Goal: Subscribe to service/newsletter

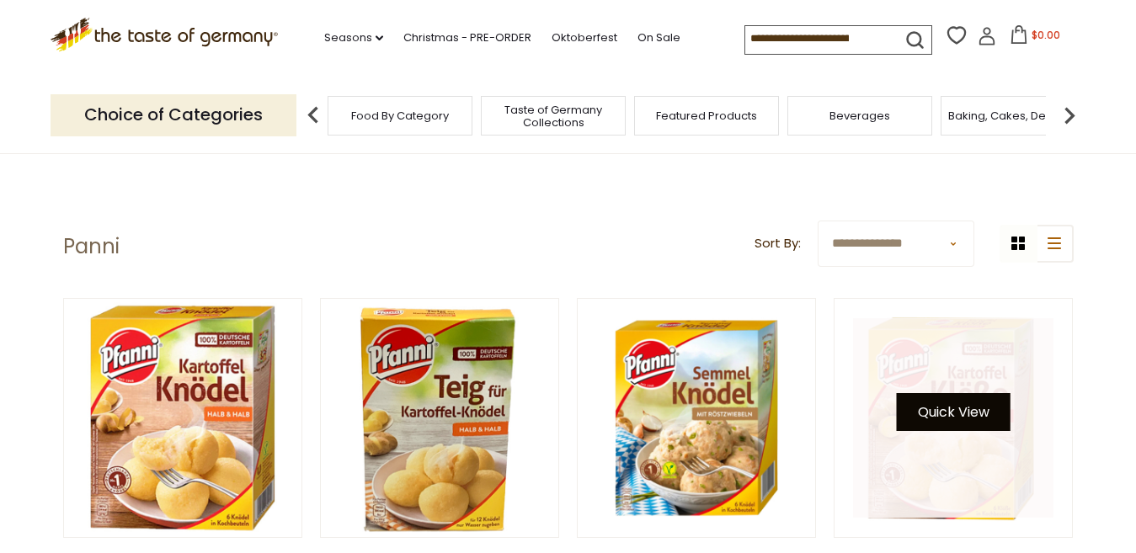
click at [945, 413] on button "Quick View" at bounding box center [954, 412] width 114 height 38
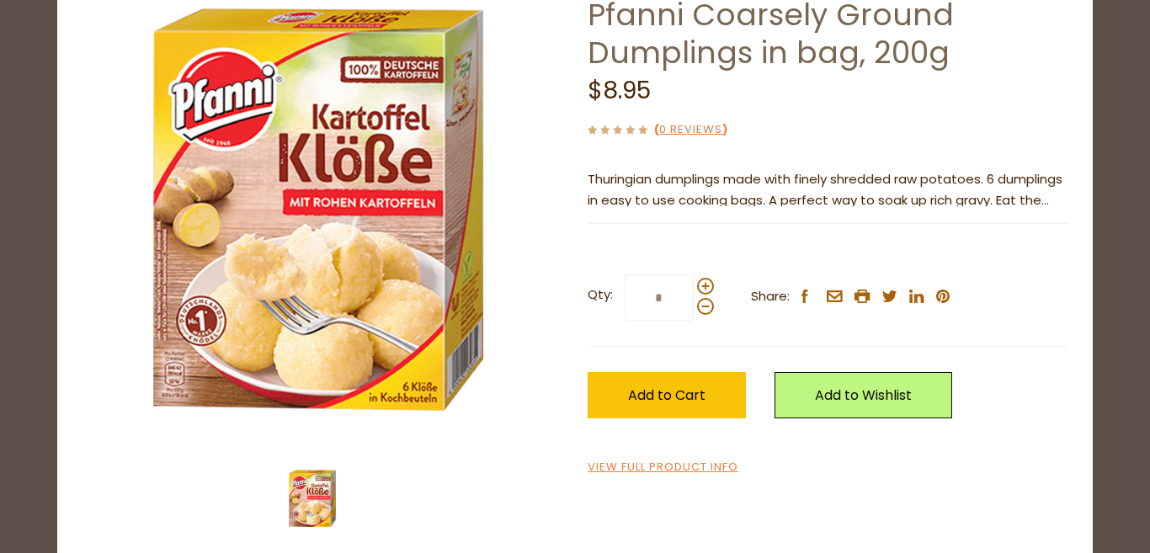
scroll to position [130, 0]
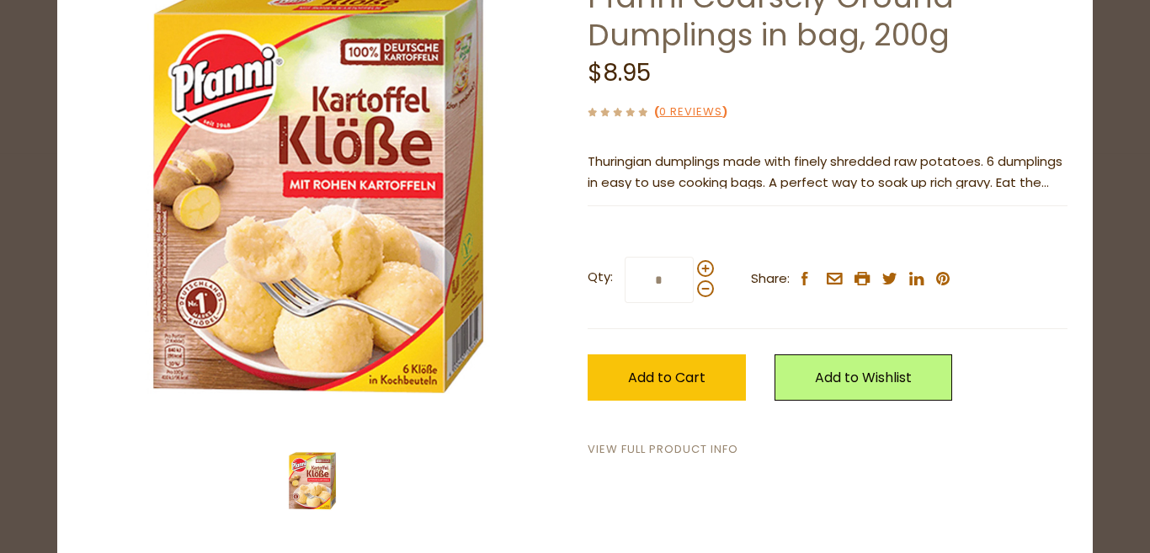
click at [637, 448] on link "View Full Product Info" at bounding box center [663, 450] width 151 height 18
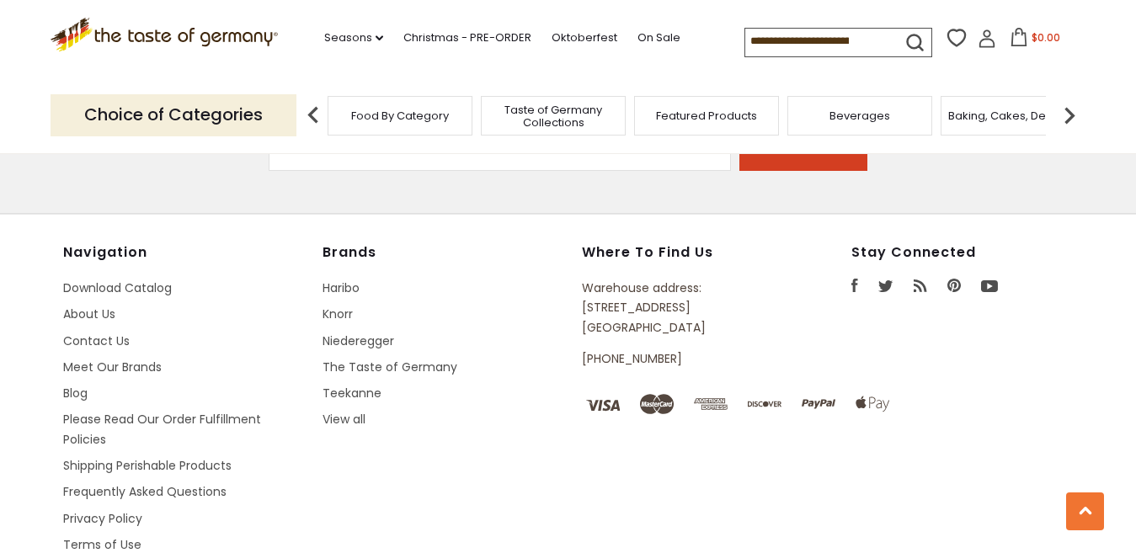
scroll to position [2437, 0]
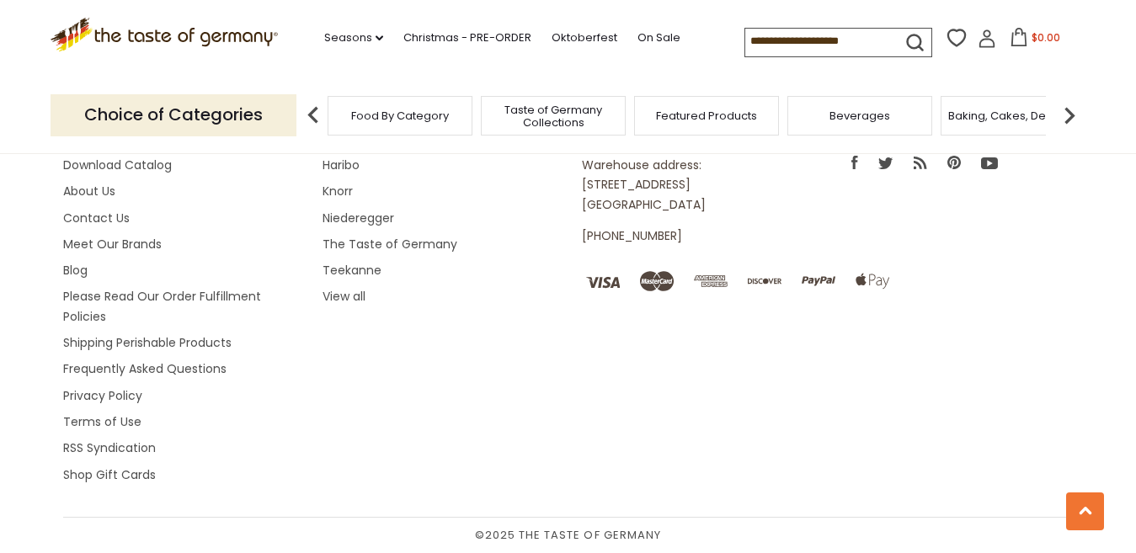
click at [373, 111] on span "Food By Category" at bounding box center [400, 115] width 98 height 13
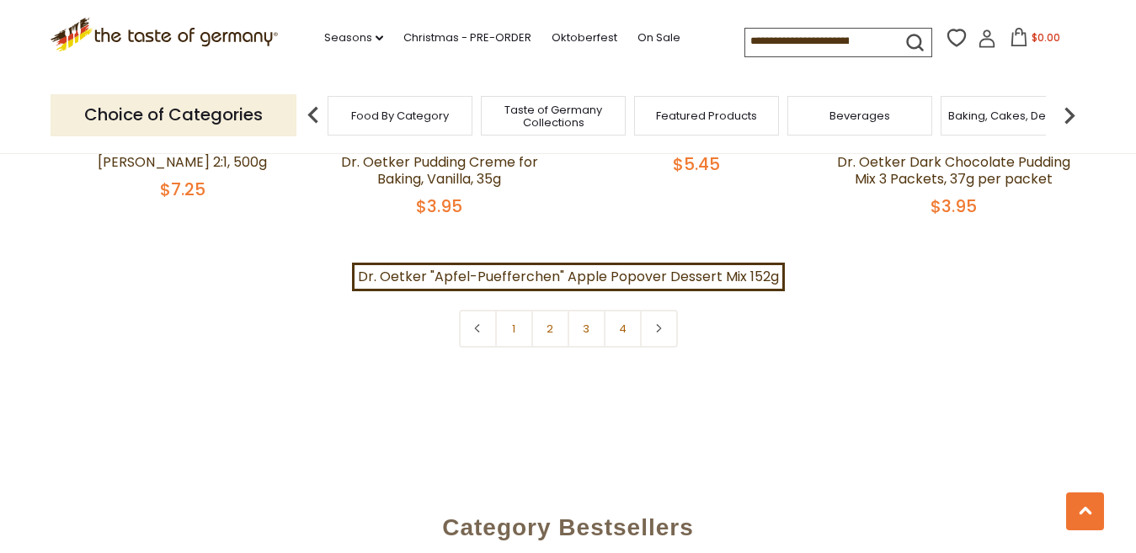
scroll to position [3728, 0]
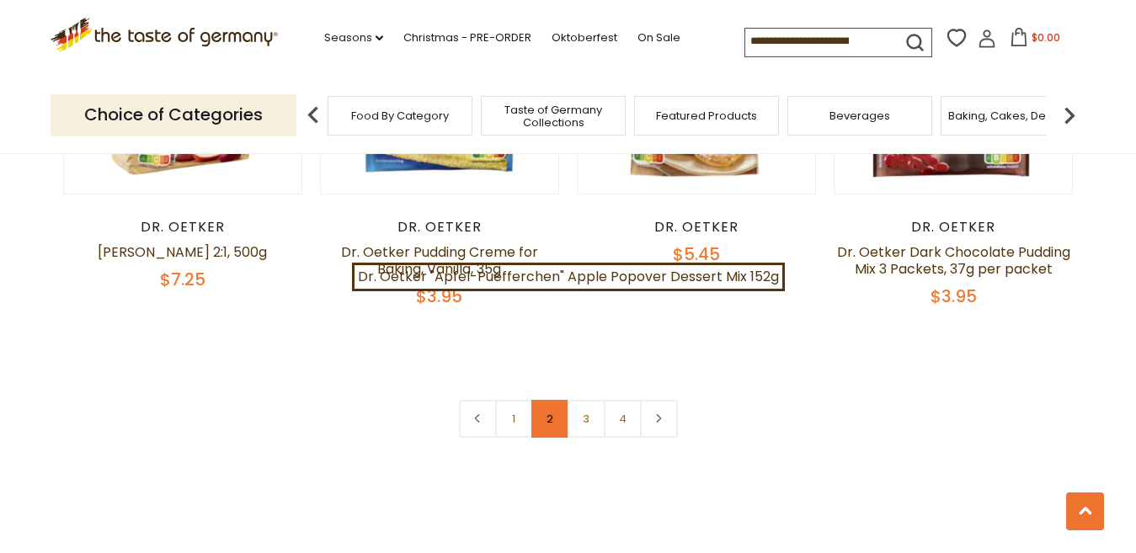
click at [547, 403] on link "2" at bounding box center [550, 419] width 38 height 38
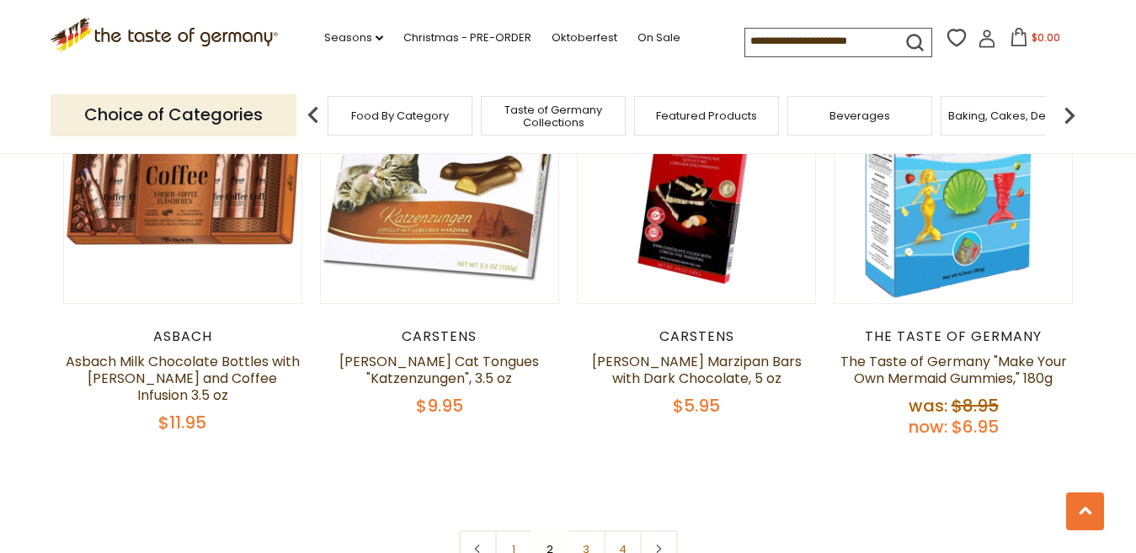
scroll to position [3798, 0]
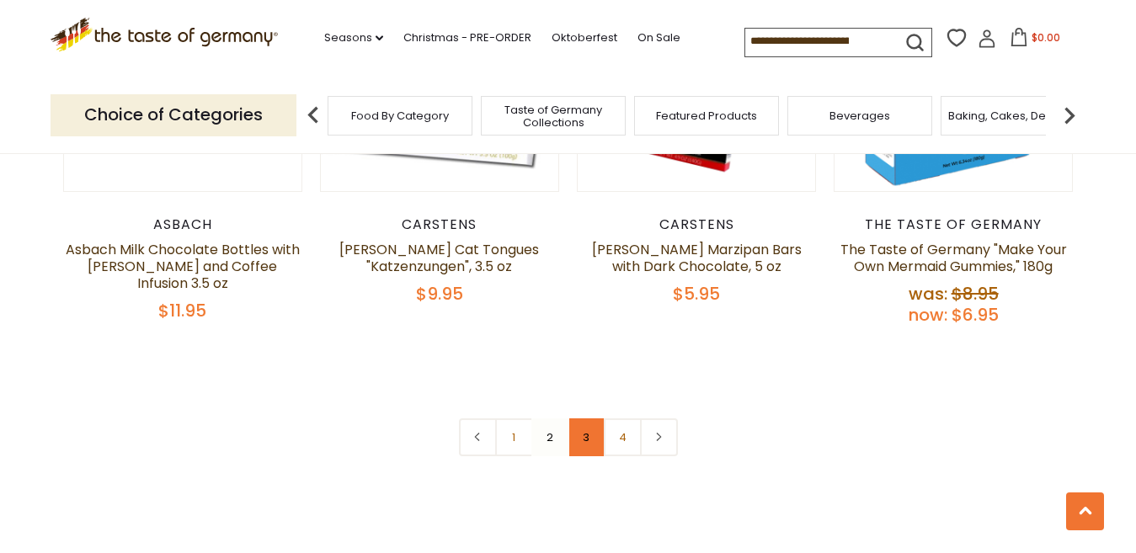
click at [584, 418] on link "3" at bounding box center [587, 437] width 38 height 38
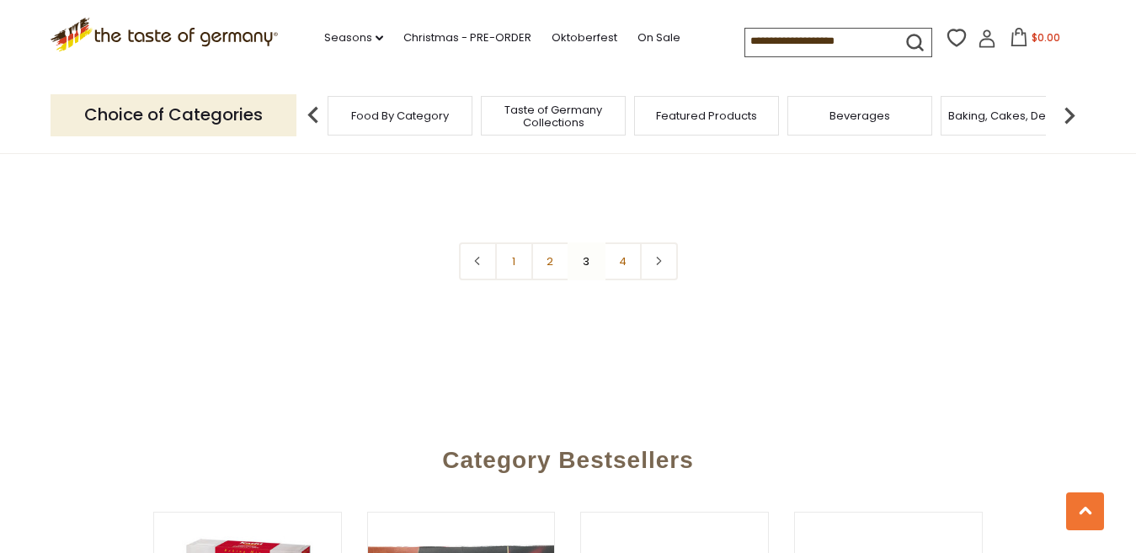
scroll to position [3951, 0]
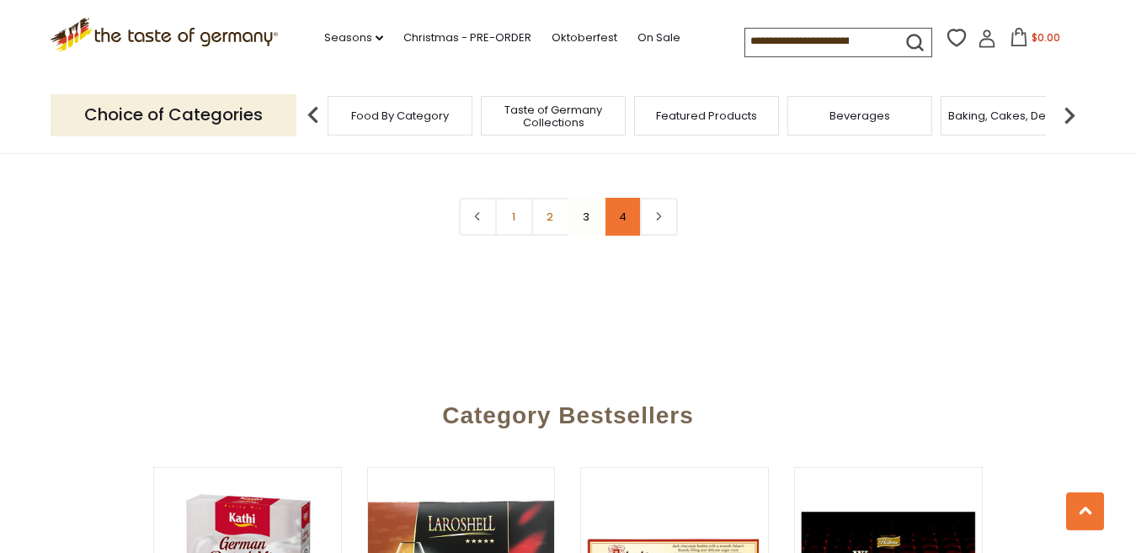
click at [618, 198] on link "4" at bounding box center [623, 217] width 38 height 38
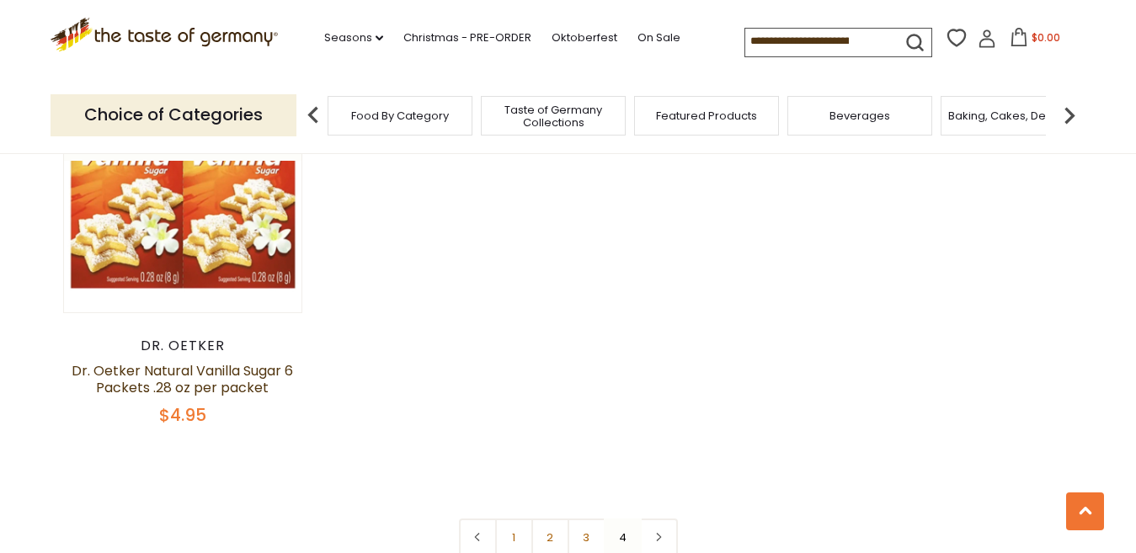
scroll to position [2518, 0]
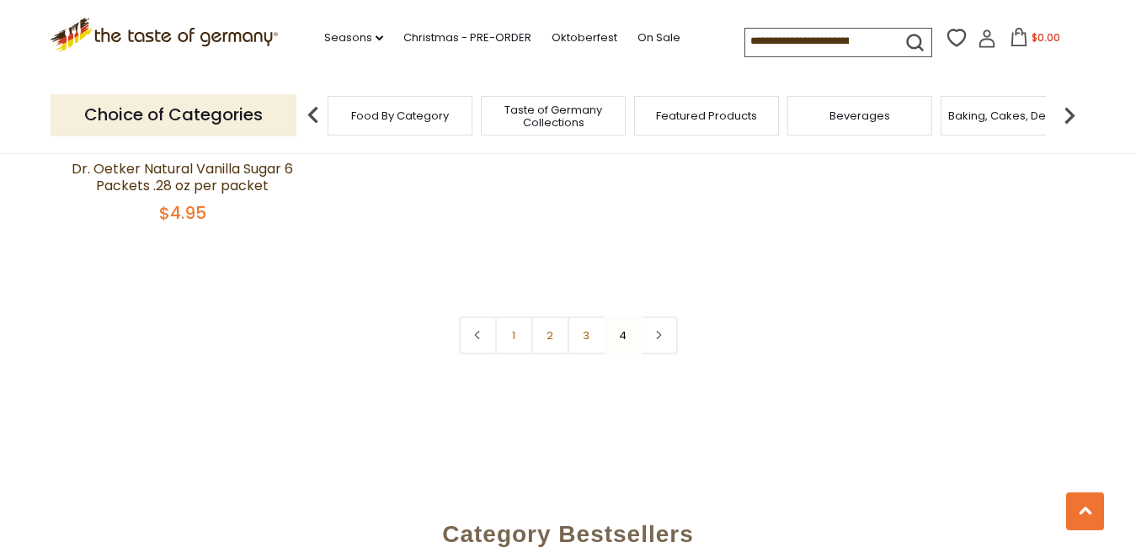
click at [623, 317] on nav "1 2 3 4" at bounding box center [568, 336] width 219 height 38
click at [386, 120] on span "Food By Category" at bounding box center [400, 115] width 98 height 13
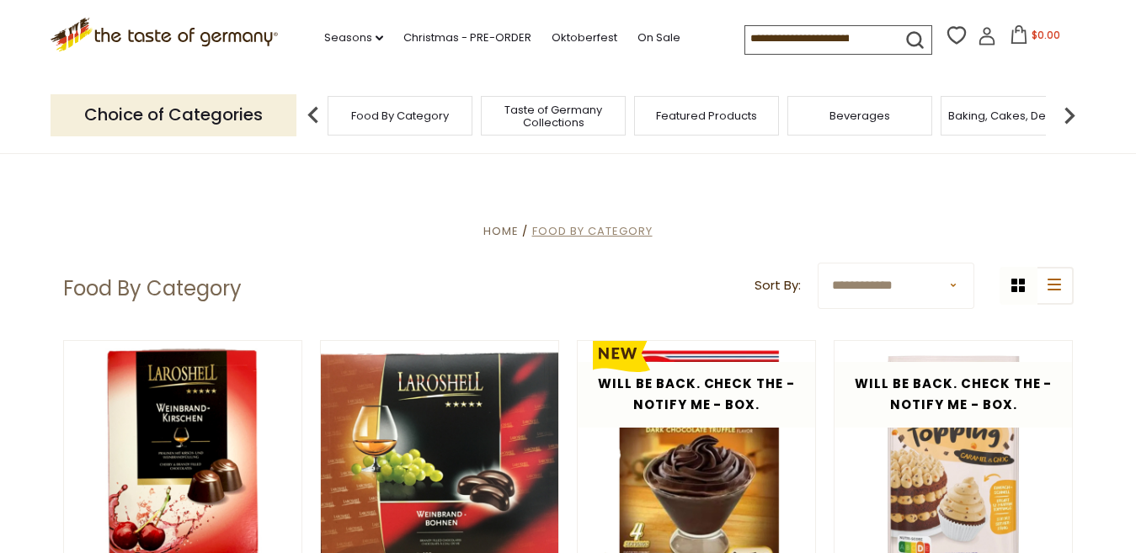
click at [574, 232] on span "Food By Category" at bounding box center [592, 231] width 120 height 16
click at [678, 116] on span "Featured Products" at bounding box center [706, 115] width 101 height 13
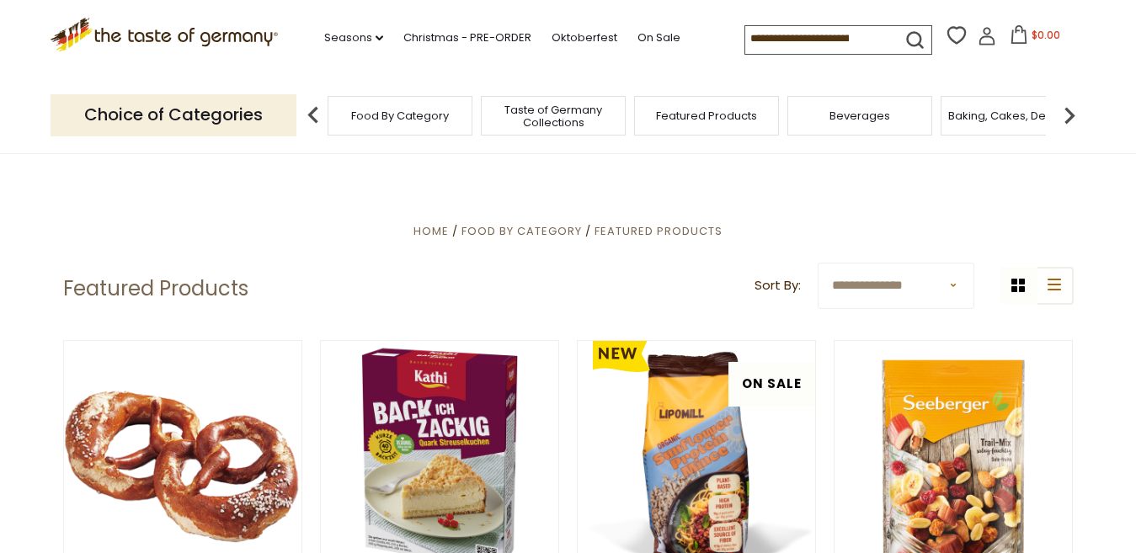
click at [807, 38] on input at bounding box center [816, 38] width 142 height 24
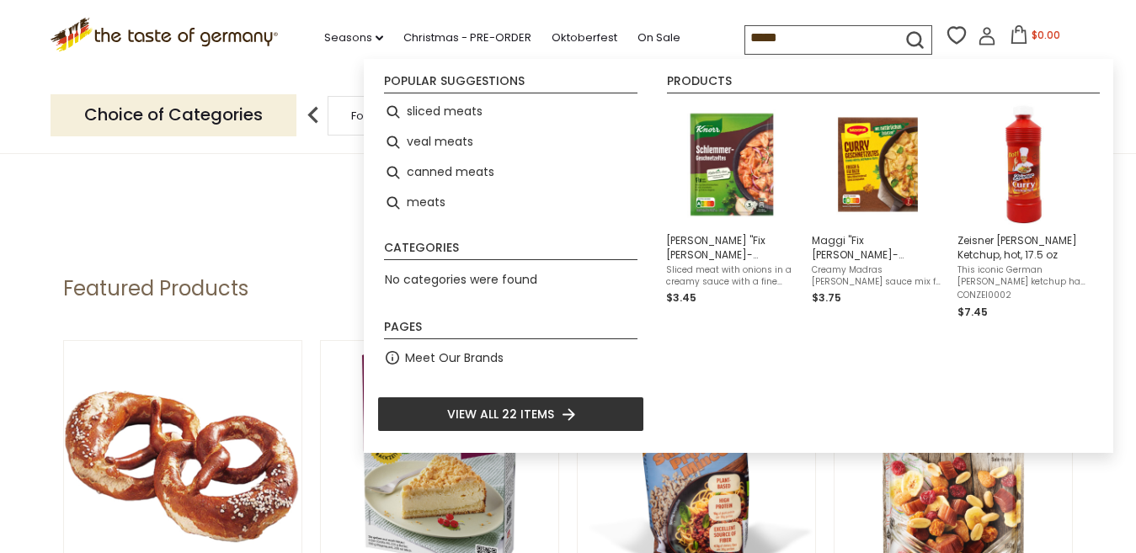
type input "*****"
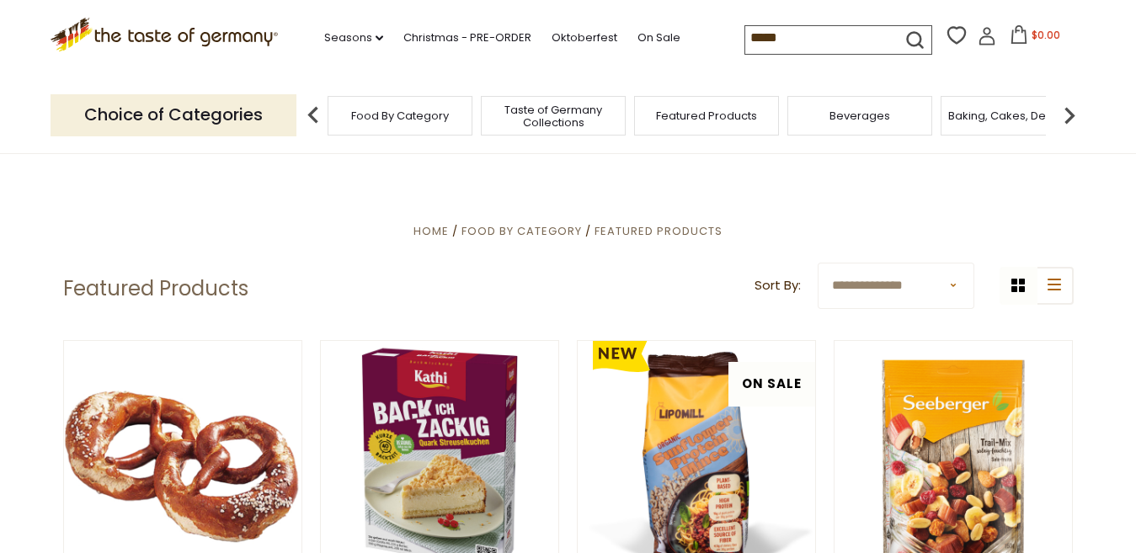
click at [904, 37] on icon "submit" at bounding box center [914, 40] width 23 height 23
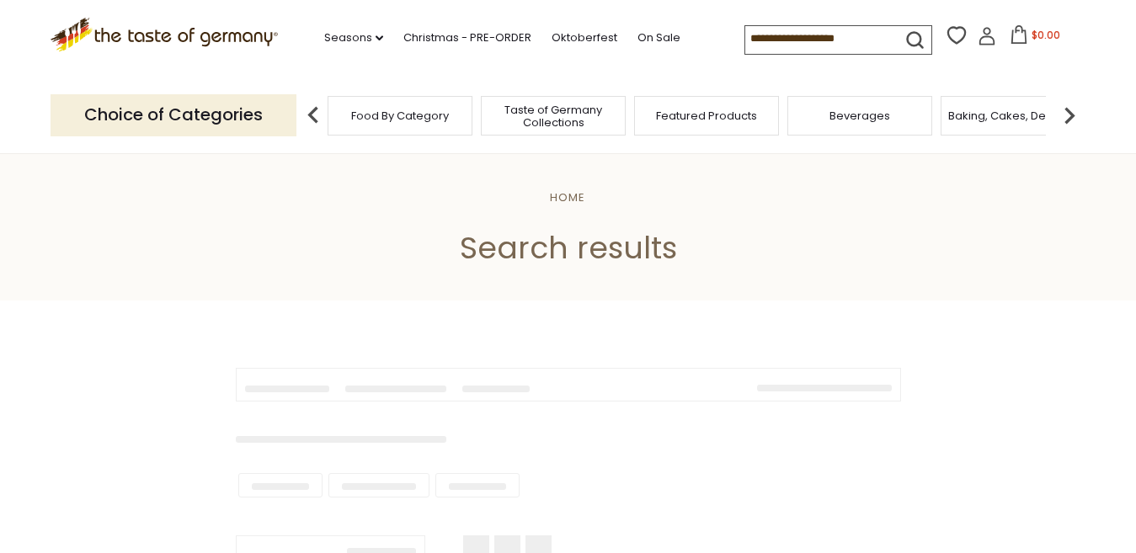
type input "*****"
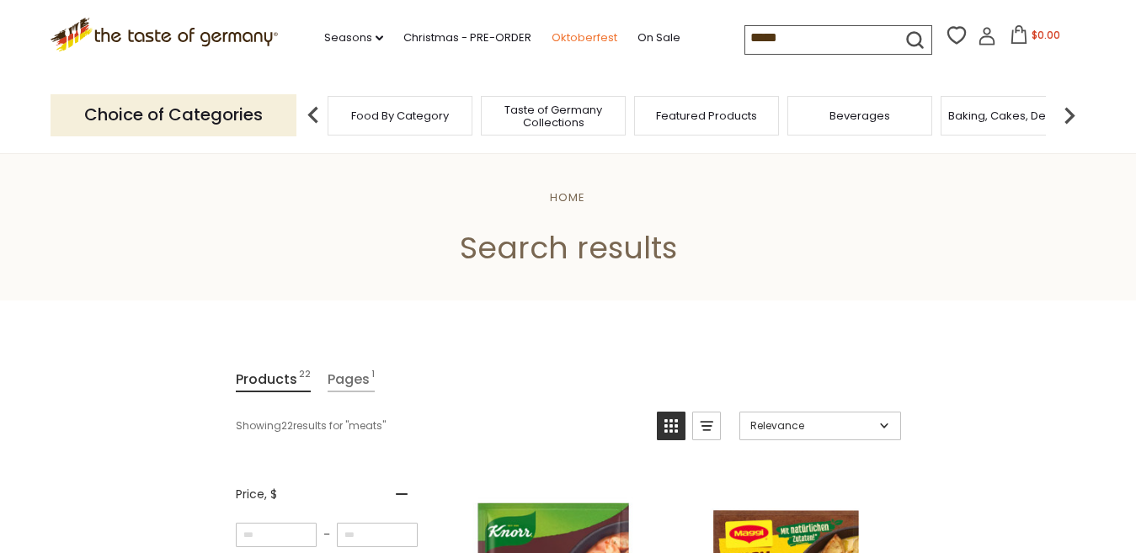
click at [576, 37] on link "Oktoberfest" at bounding box center [585, 38] width 66 height 19
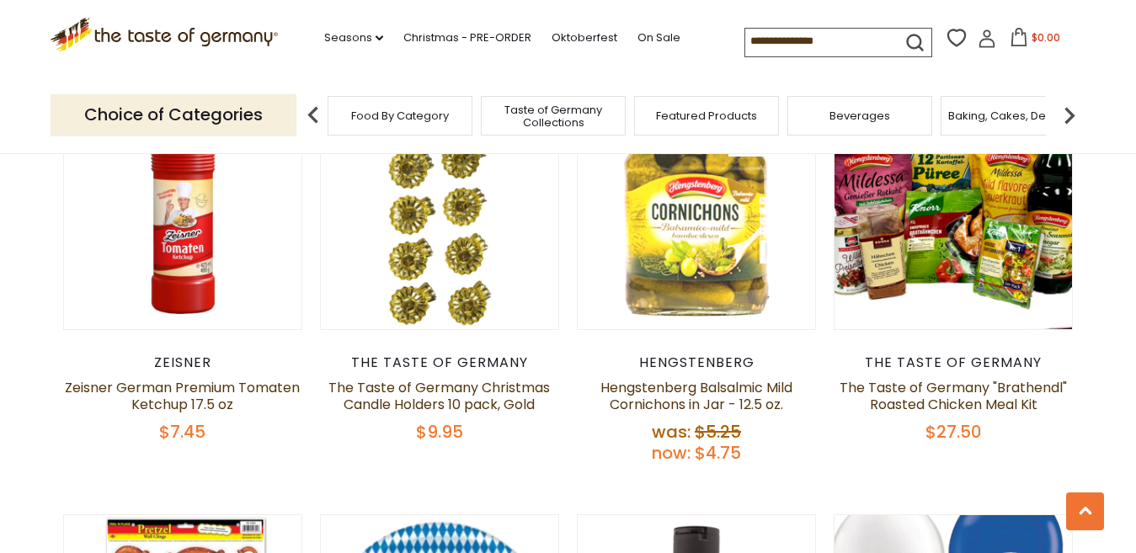
scroll to position [2964, 0]
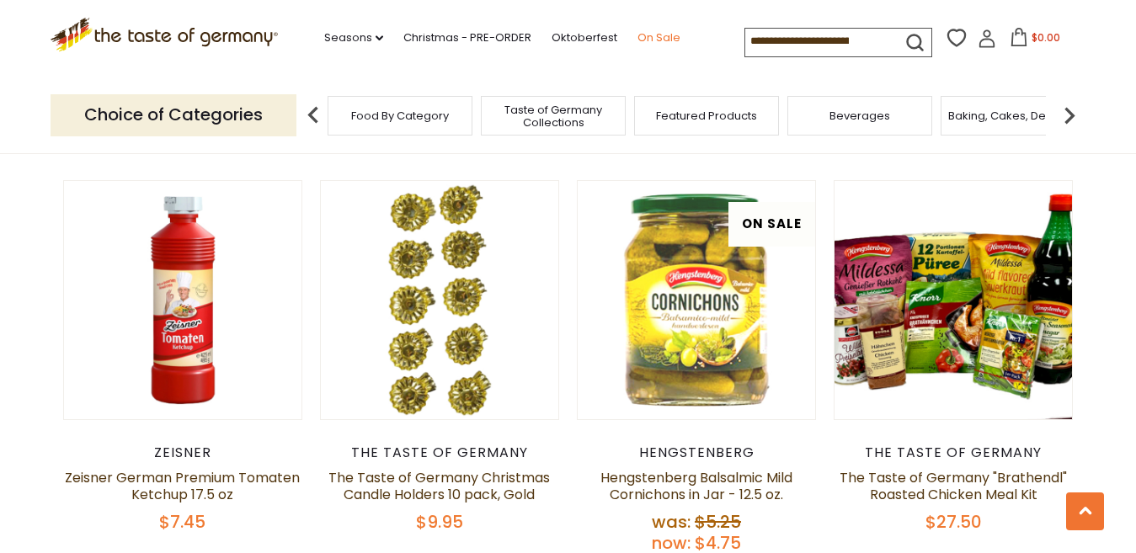
click at [659, 39] on link "On Sale" at bounding box center [658, 38] width 43 height 19
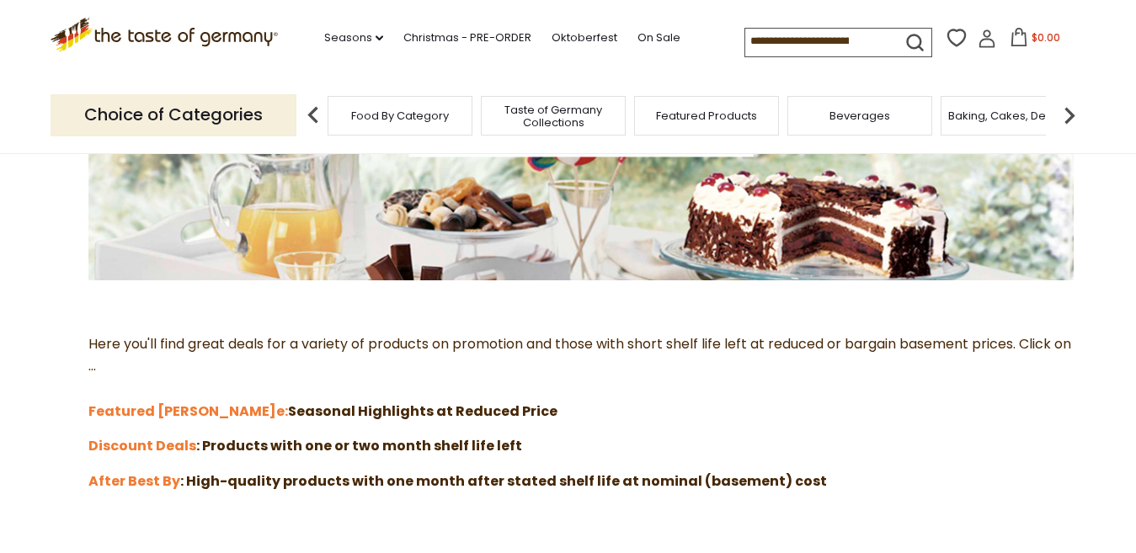
scroll to position [370, 0]
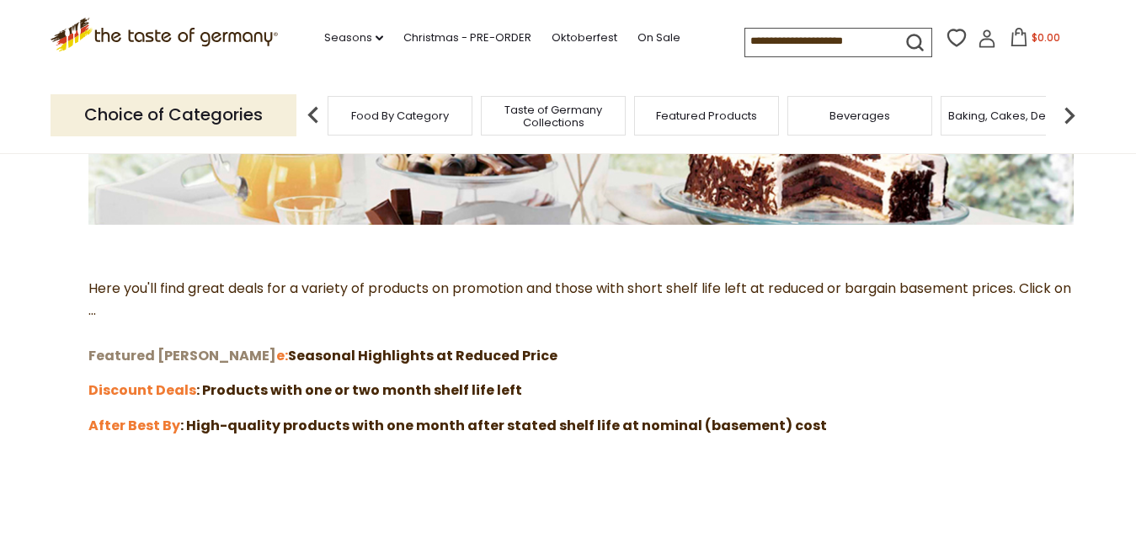
click at [120, 349] on strong "Featured [PERSON_NAME]" at bounding box center [182, 355] width 188 height 19
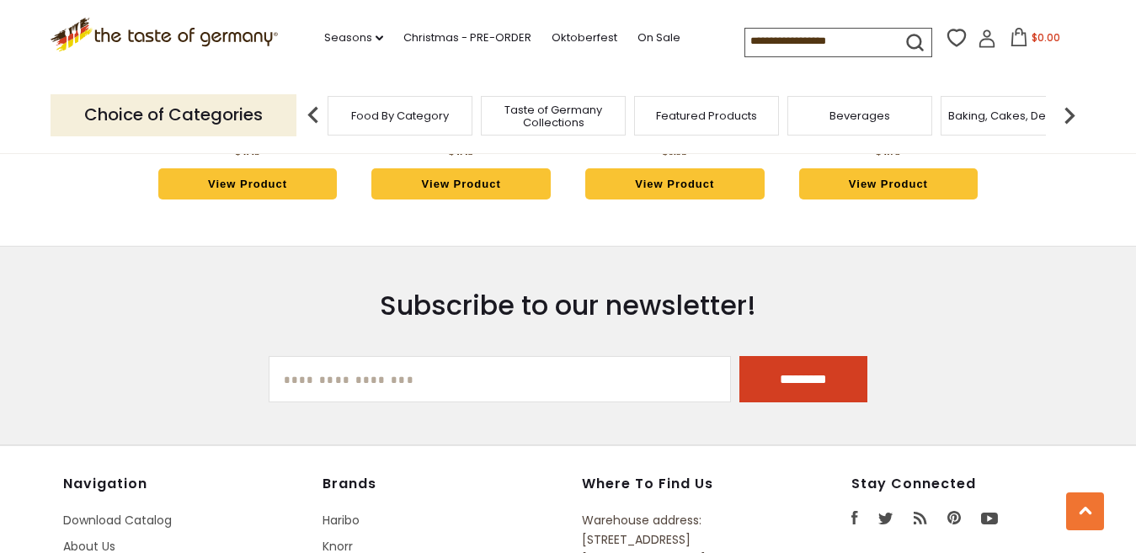
scroll to position [1605, 0]
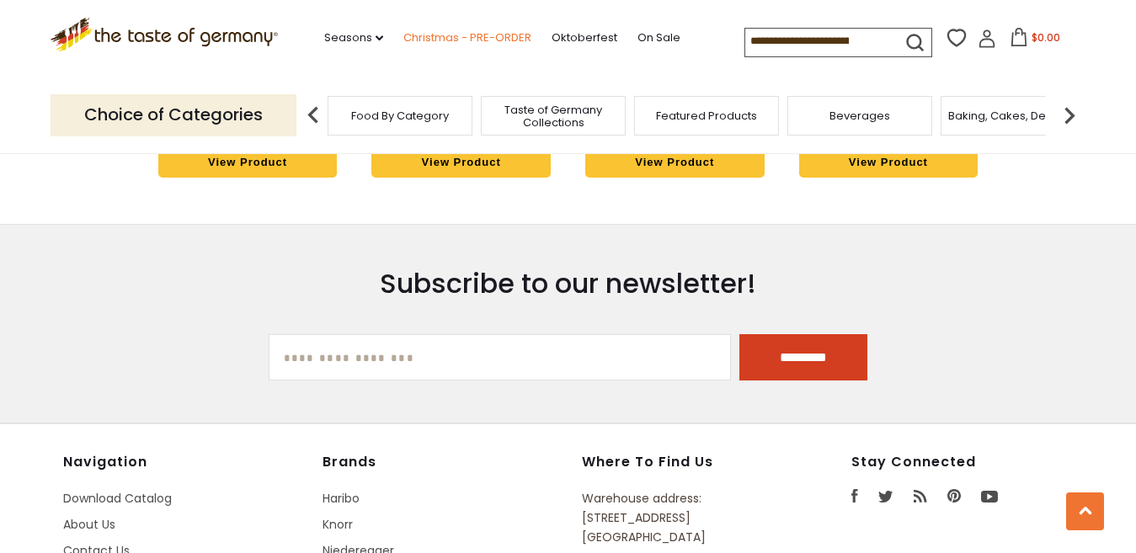
click at [429, 41] on link "Christmas - PRE-ORDER" at bounding box center [467, 38] width 128 height 19
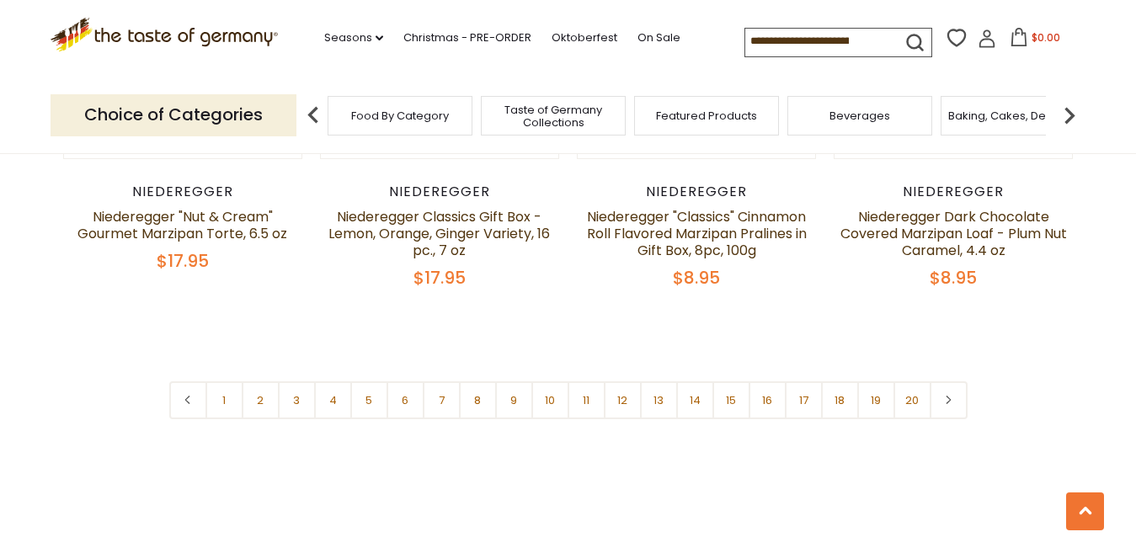
scroll to position [4063, 0]
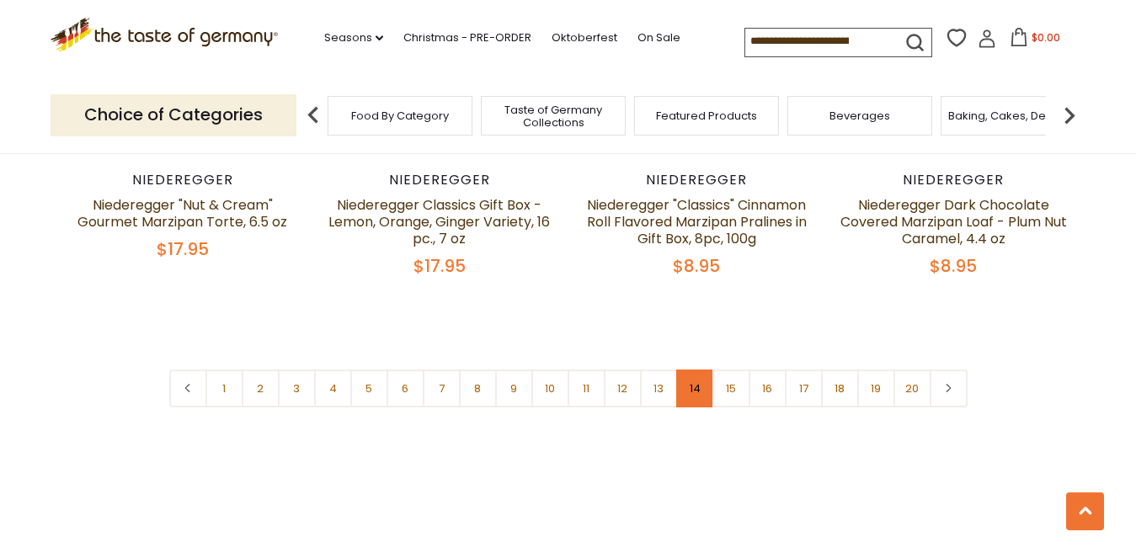
click at [690, 370] on link "14" at bounding box center [695, 389] width 38 height 38
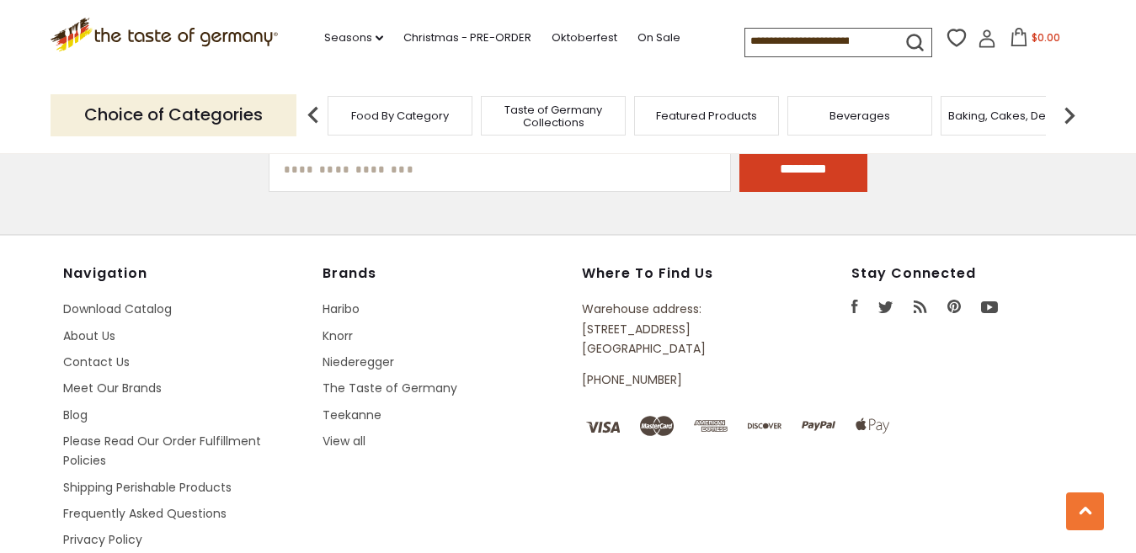
scroll to position [5127, 0]
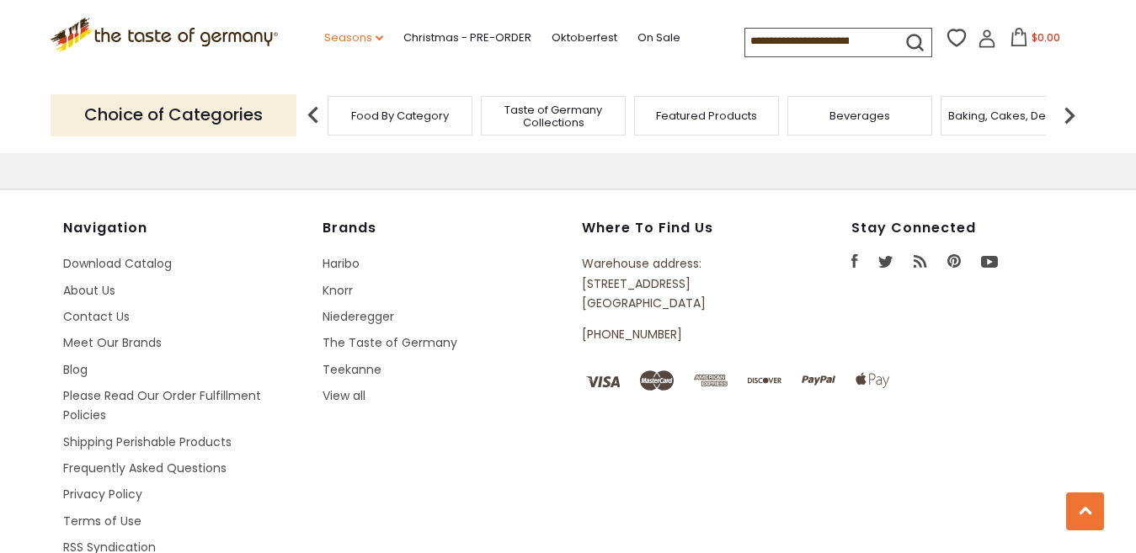
click at [325, 41] on link "Seasons dropdown_arrow" at bounding box center [353, 38] width 59 height 19
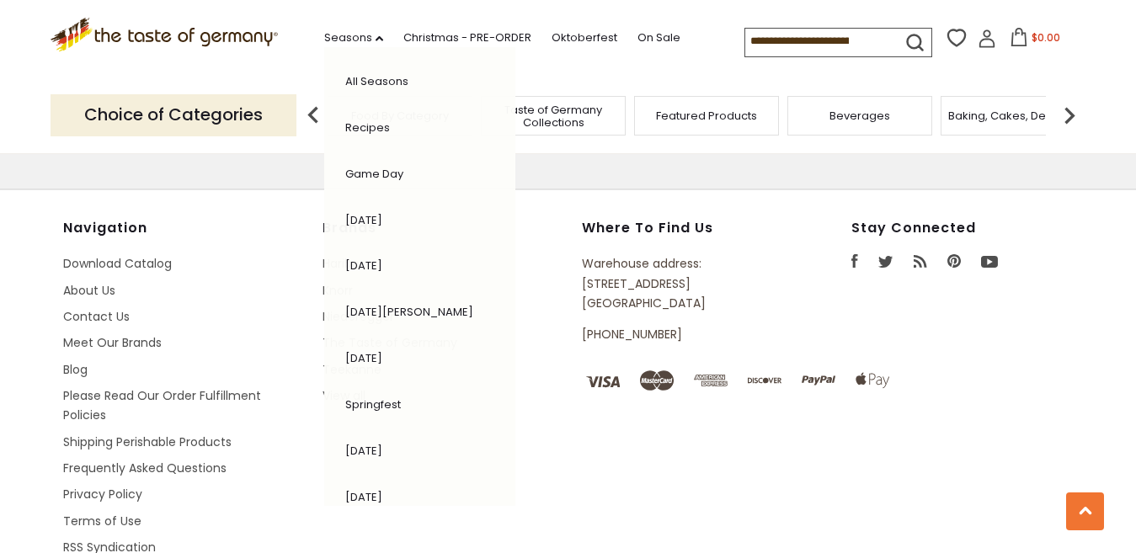
click at [392, 83] on link "All Seasons" at bounding box center [376, 81] width 63 height 16
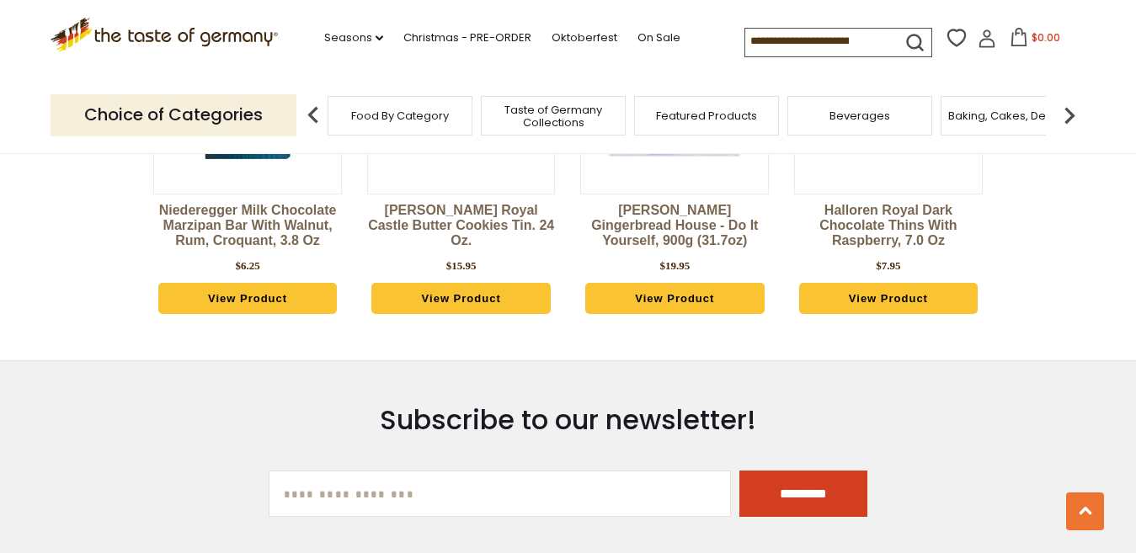
scroll to position [2110, 0]
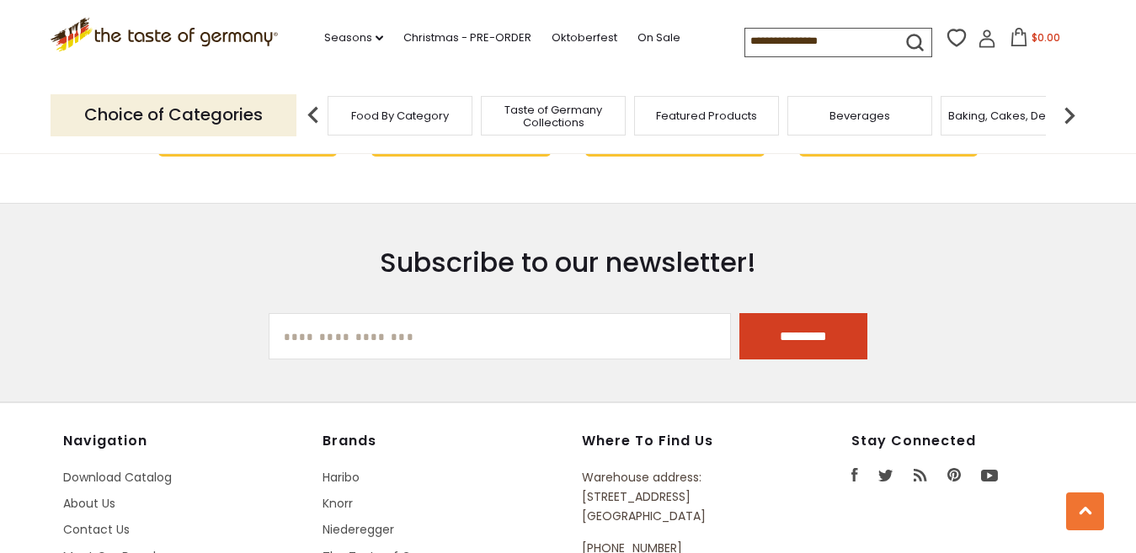
click at [306, 332] on input "[EMAIL_ADDRESS][DOMAIN_NAME]" at bounding box center [500, 336] width 463 height 46
type input "**********"
click at [789, 326] on input "*********" at bounding box center [803, 336] width 128 height 46
